Goal: Information Seeking & Learning: Learn about a topic

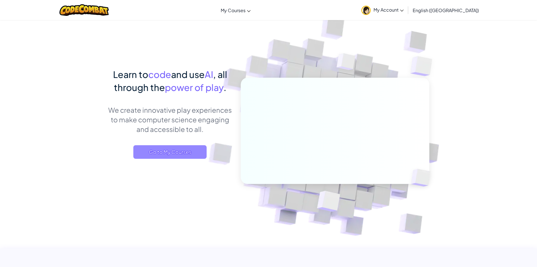
click at [192, 153] on span "Go to My Courses" at bounding box center [169, 152] width 73 height 14
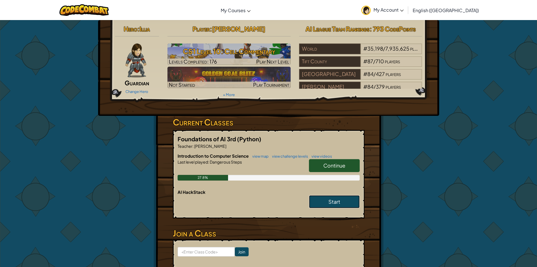
click at [325, 203] on link "Start" at bounding box center [334, 201] width 51 height 13
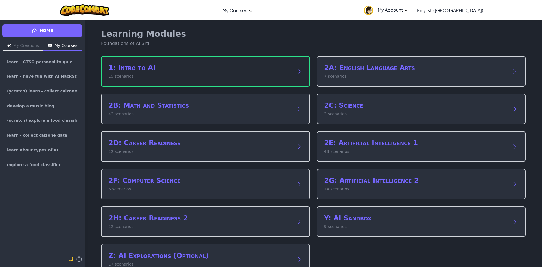
click at [174, 75] on p "15 scenarios" at bounding box center [199, 76] width 183 height 6
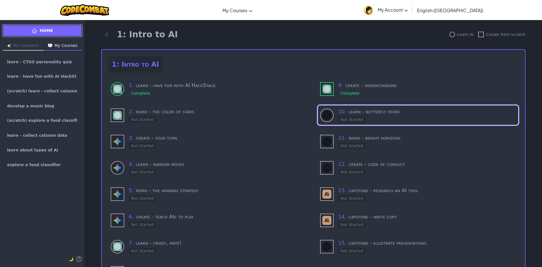
click at [55, 37] on link "Home" at bounding box center [42, 30] width 80 height 13
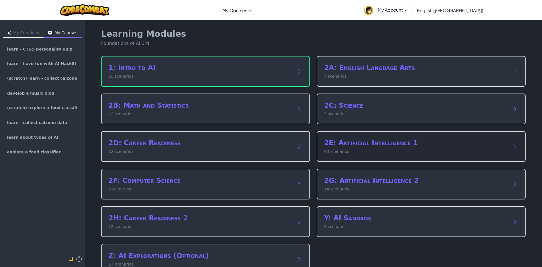
click at [354, 153] on p "43 scenarios" at bounding box center [415, 151] width 183 height 6
